Goal: Task Accomplishment & Management: Manage account settings

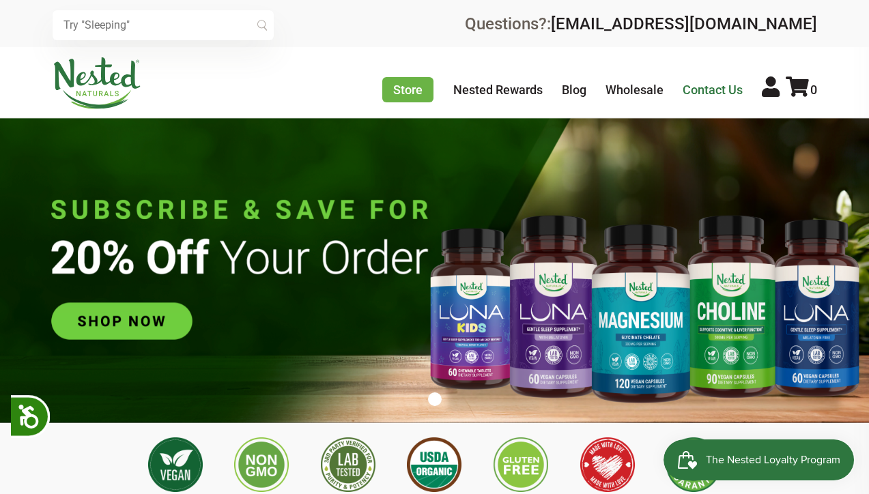
click at [715, 88] on link "Contact Us" at bounding box center [713, 90] width 60 height 14
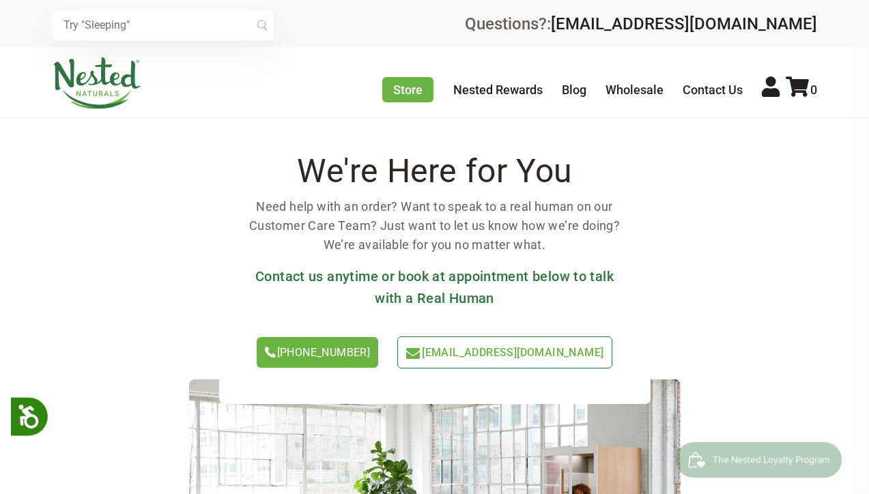
click at [529, 353] on span "[EMAIL_ADDRESS][DOMAIN_NAME]" at bounding box center [513, 352] width 182 height 13
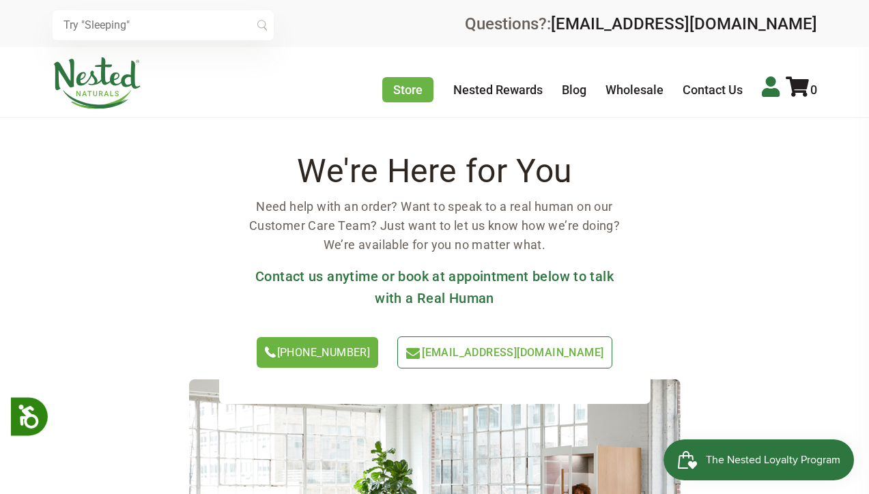
click at [771, 90] on icon at bounding box center [771, 86] width 18 height 20
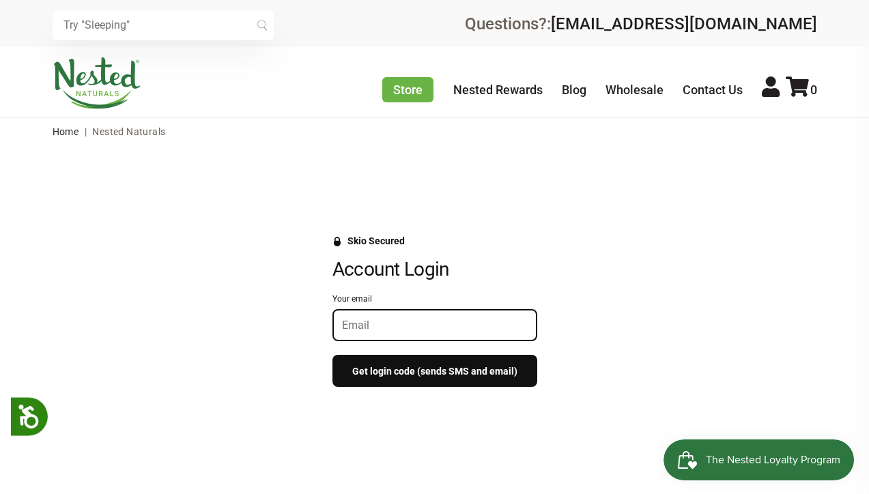
click at [424, 327] on input "Your email" at bounding box center [435, 325] width 186 height 13
type input "[EMAIL_ADDRESS][DOMAIN_NAME]"
click at [438, 370] on button "Get login code (sends SMS and email)" at bounding box center [434, 371] width 205 height 32
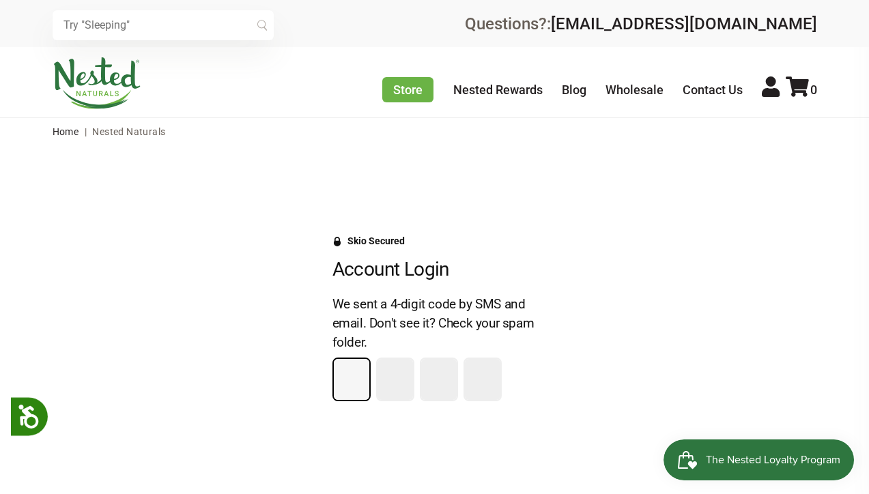
type input "4"
type input "0"
type input "2"
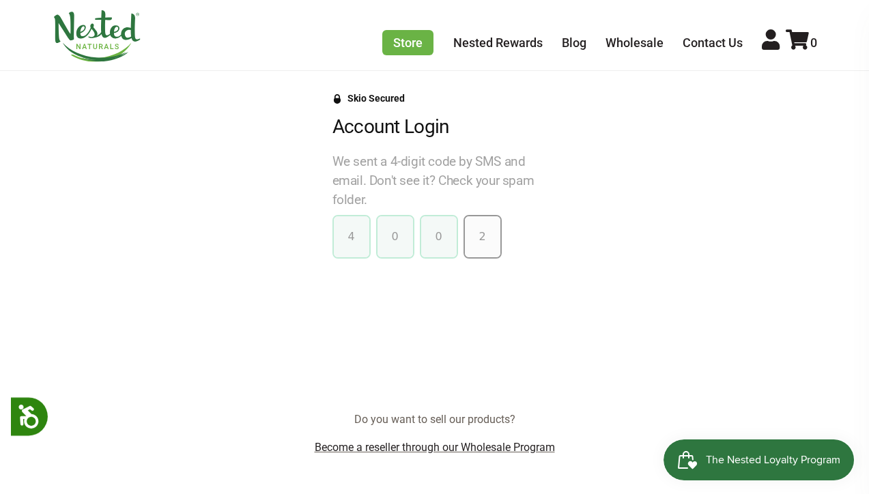
scroll to position [144, 0]
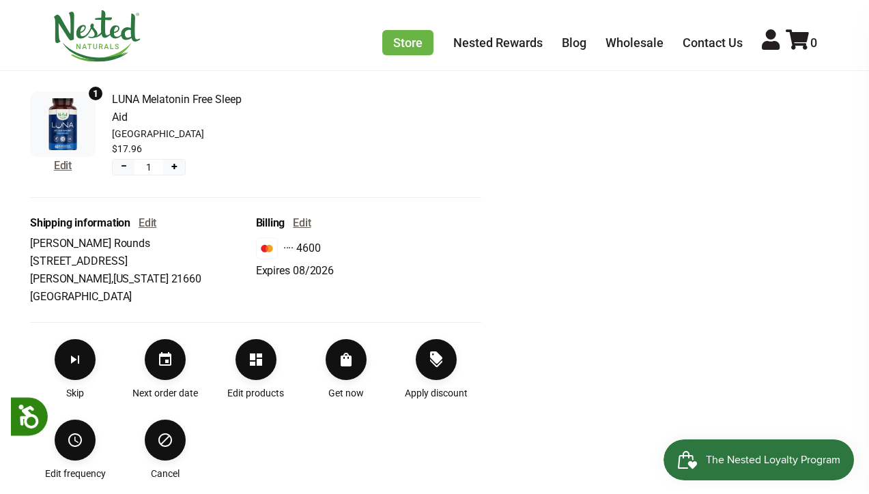
scroll to position [395, 0]
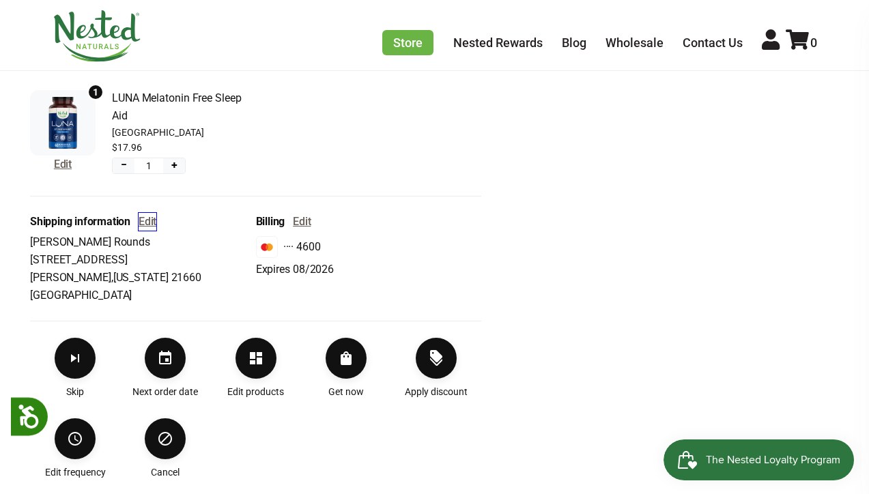
click at [147, 222] on button "Edit" at bounding box center [148, 222] width 18 height 18
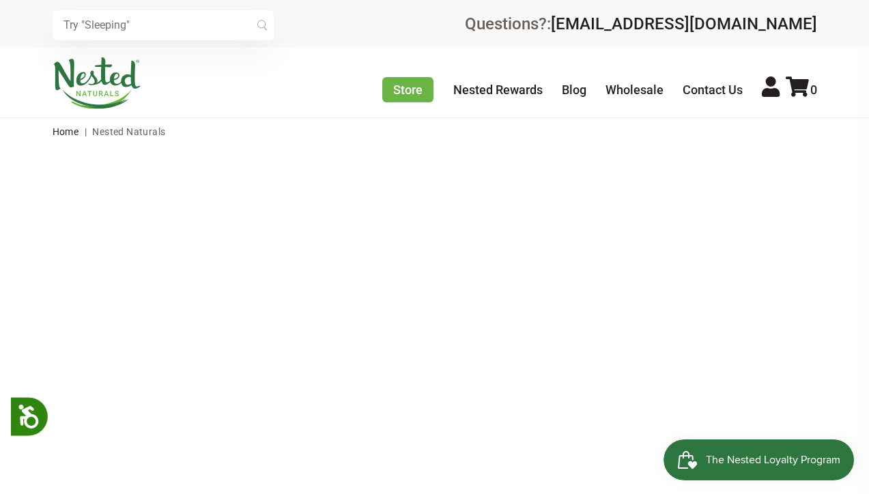
select select "[US_STATE]"
select select "[GEOGRAPHIC_DATA]"
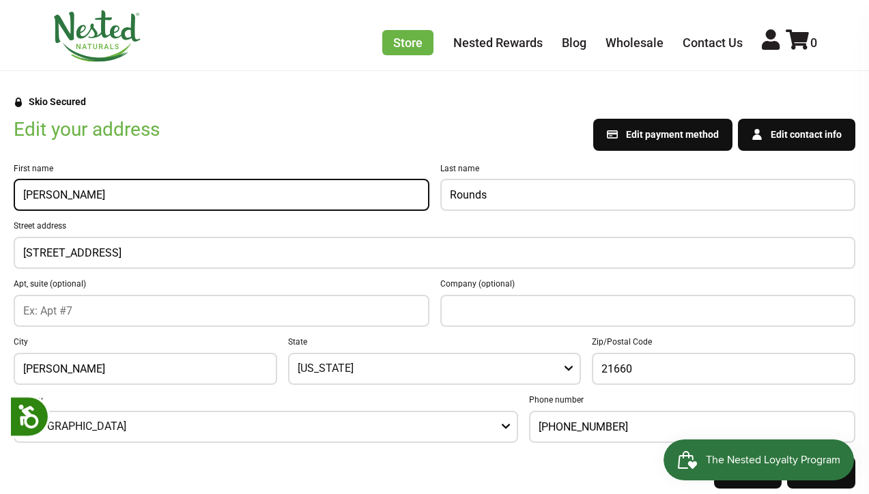
scroll to position [146, 0]
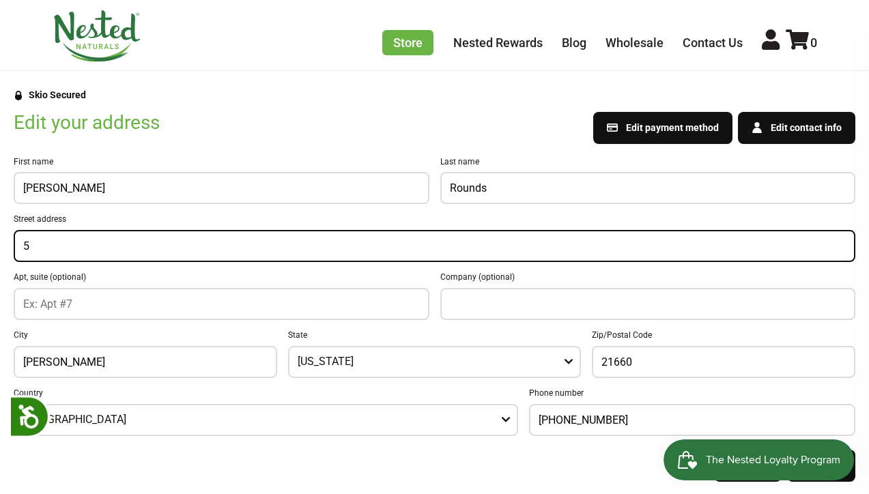
type input "5"
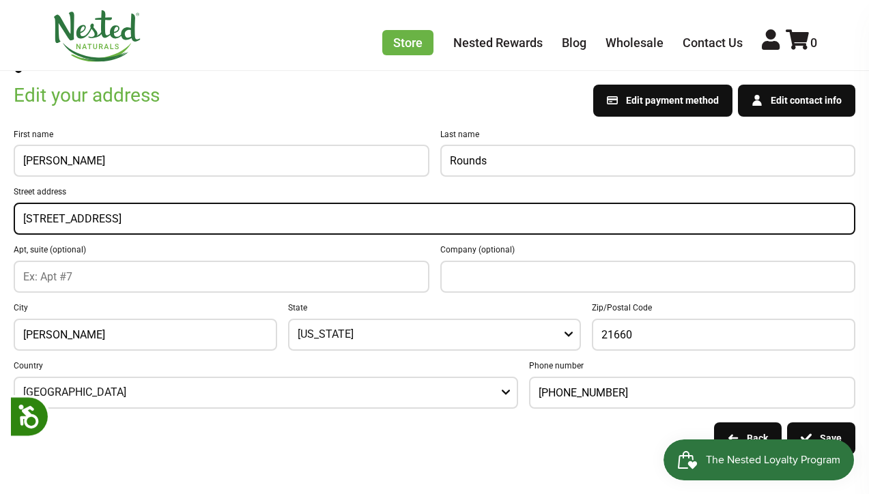
scroll to position [178, 0]
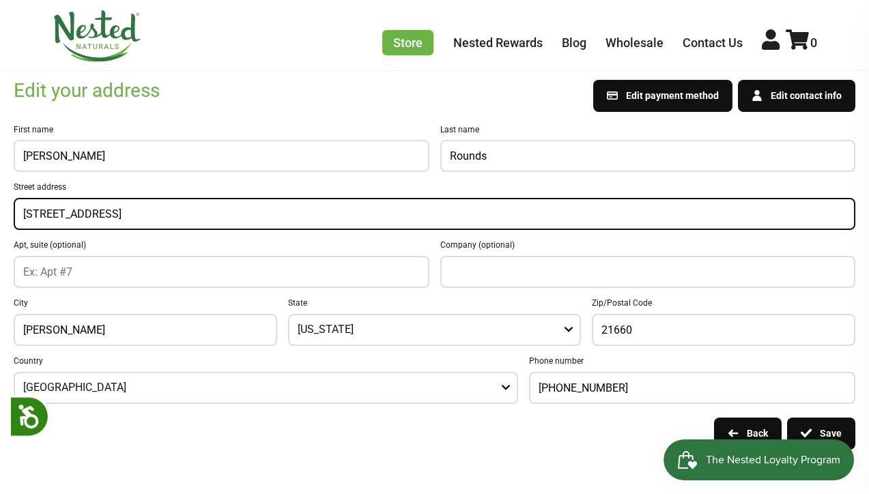
type input "[STREET_ADDRESS]"
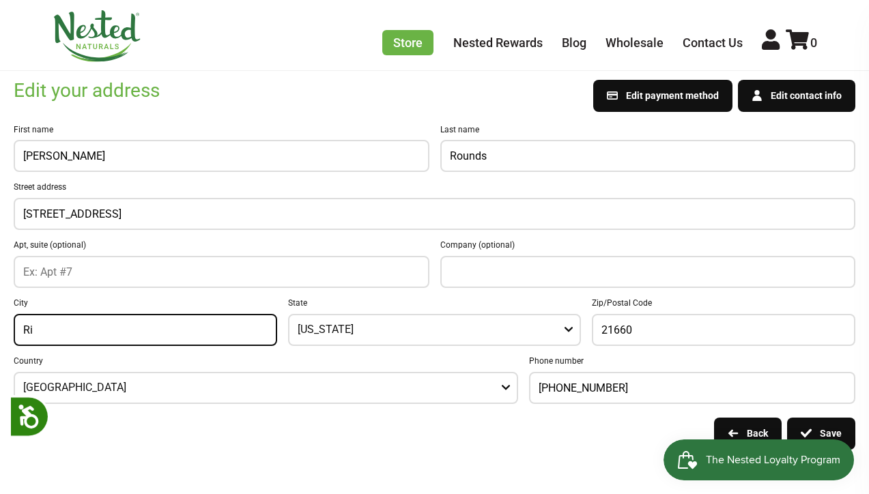
type input "R"
type input "Seaford"
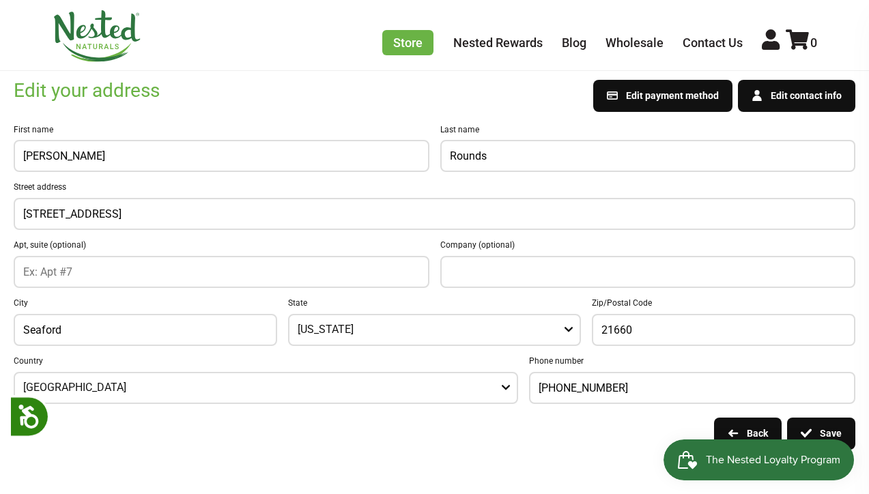
click at [572, 328] on icon "Open" at bounding box center [568, 330] width 8 height 8
click at [573, 326] on icon "Open" at bounding box center [568, 330] width 8 height 8
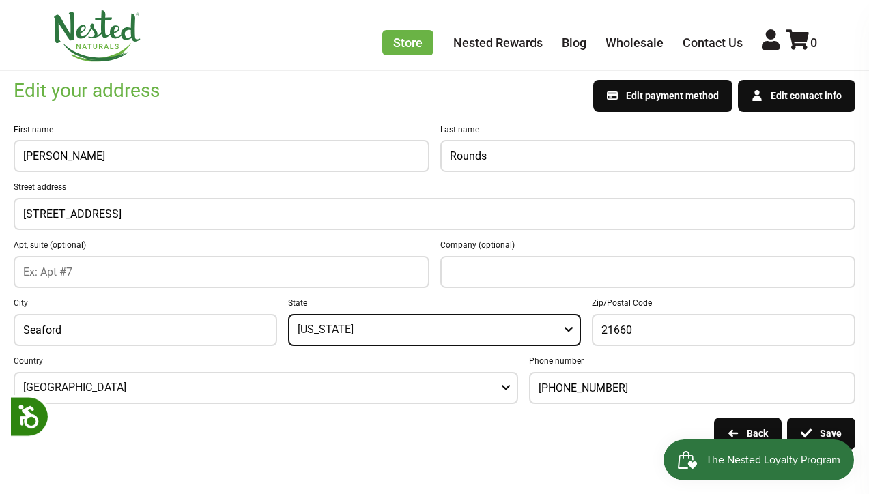
select select "[US_STATE]"
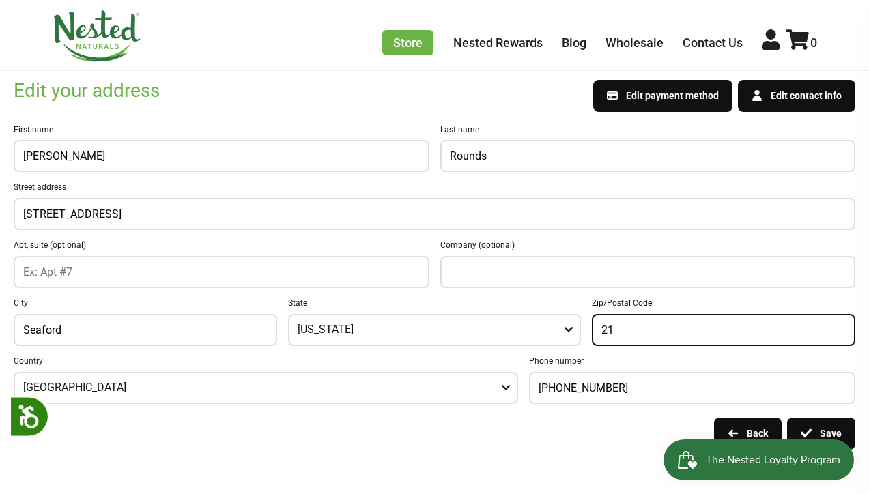
type input "2"
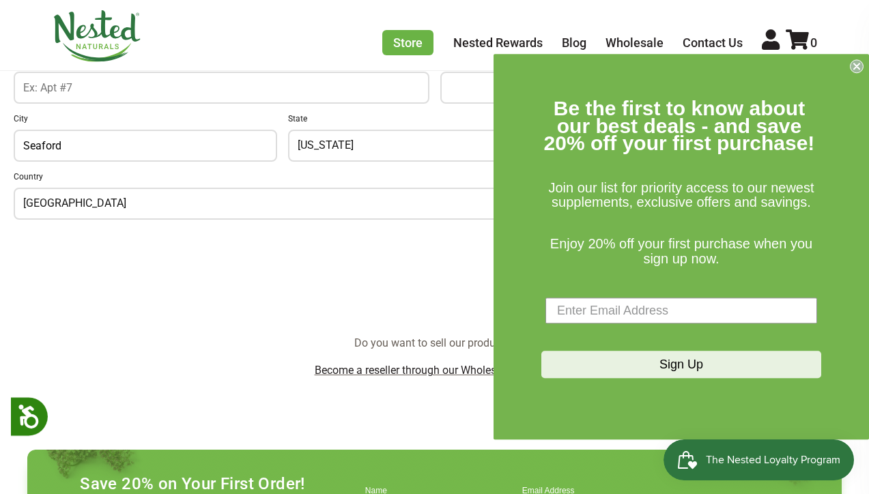
scroll to position [362, 0]
type input "19973"
click at [858, 66] on circle "Close dialog" at bounding box center [856, 66] width 13 height 13
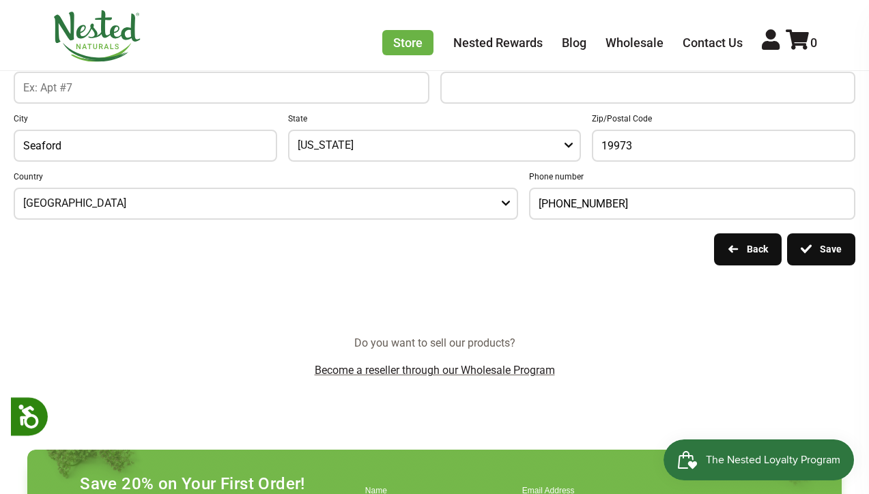
click at [835, 244] on button "Save" at bounding box center [821, 249] width 68 height 32
